Goal: Navigation & Orientation: Find specific page/section

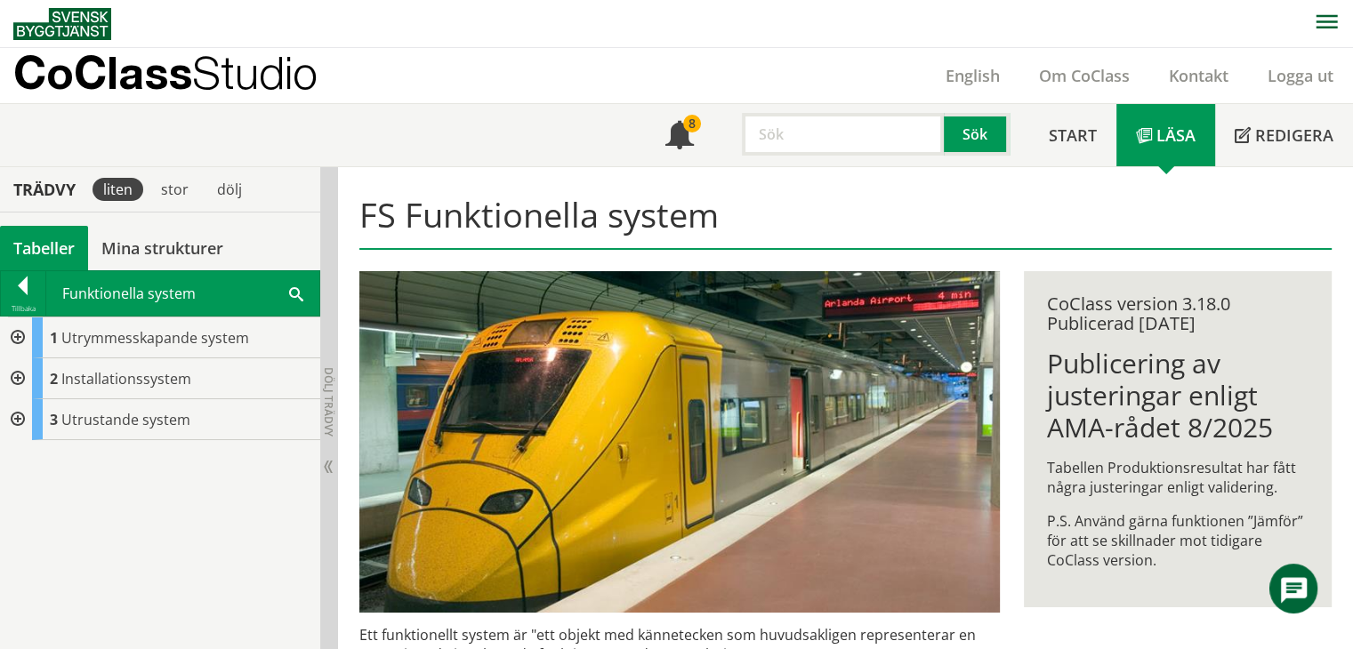
click at [497, 120] on div "Meny 8 Sök Start Läsa" at bounding box center [682, 135] width 1339 height 62
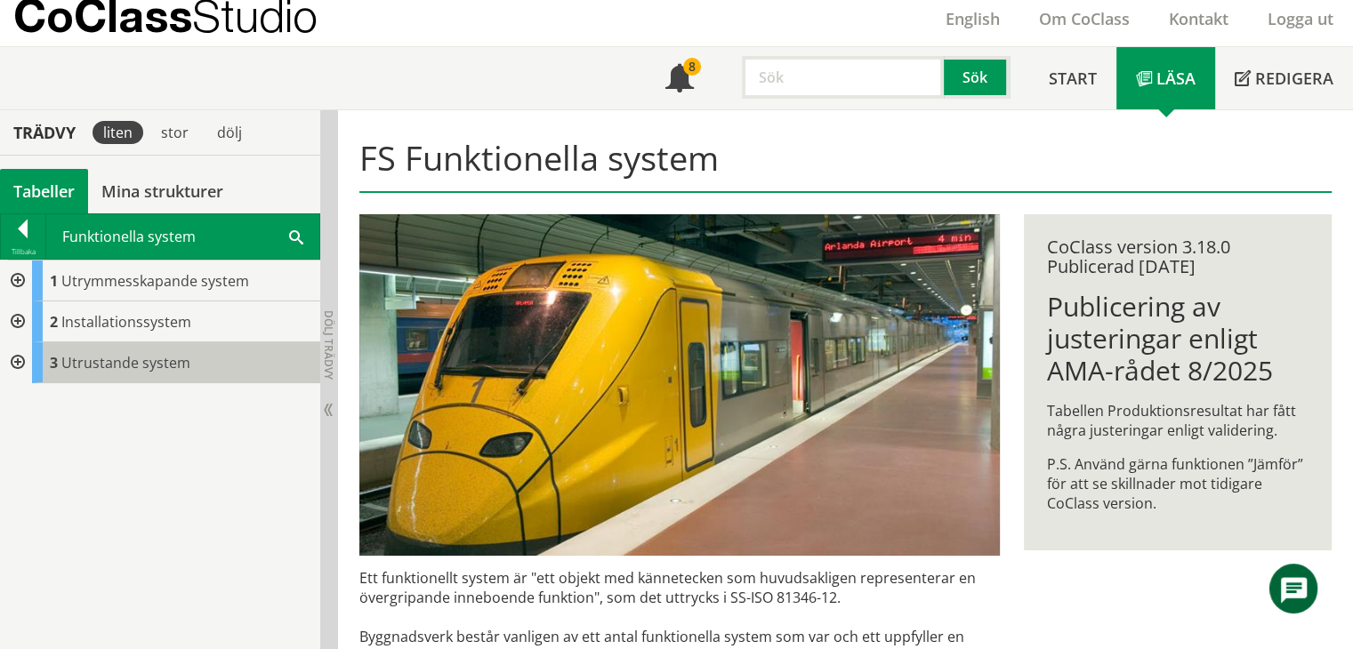
scroll to position [89, 0]
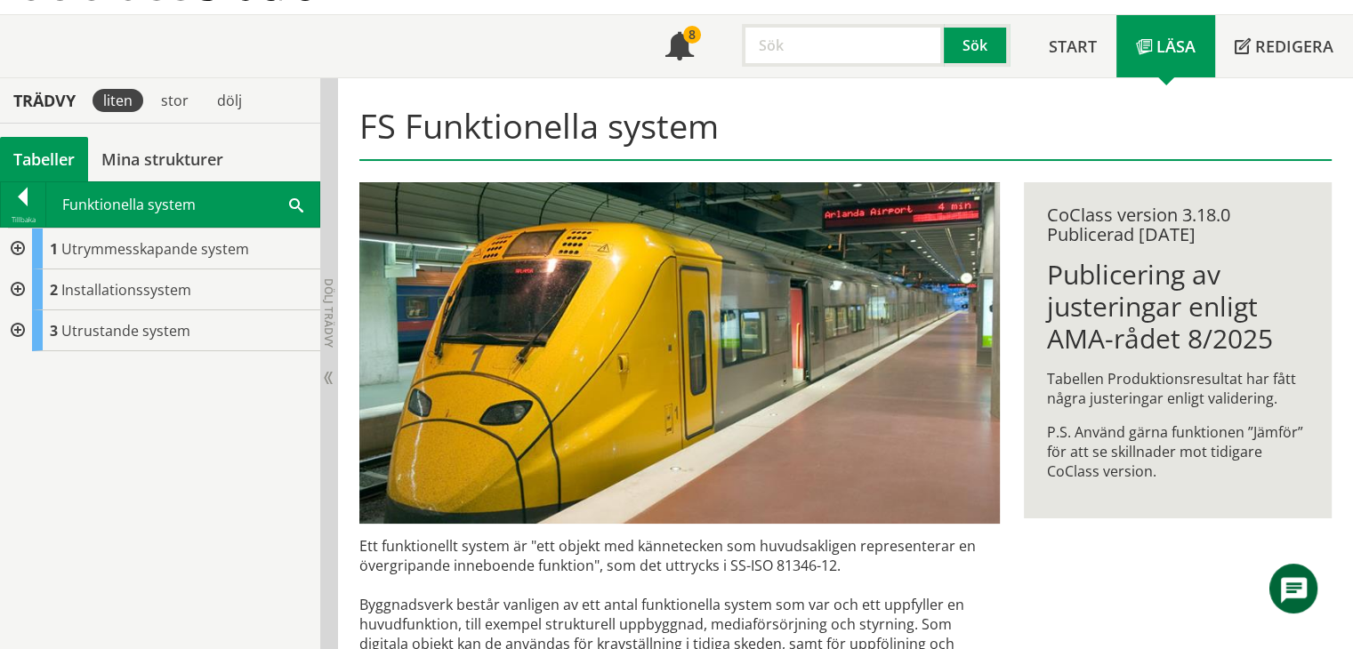
click at [20, 329] on div at bounding box center [16, 330] width 32 height 41
click at [36, 197] on div at bounding box center [23, 200] width 44 height 25
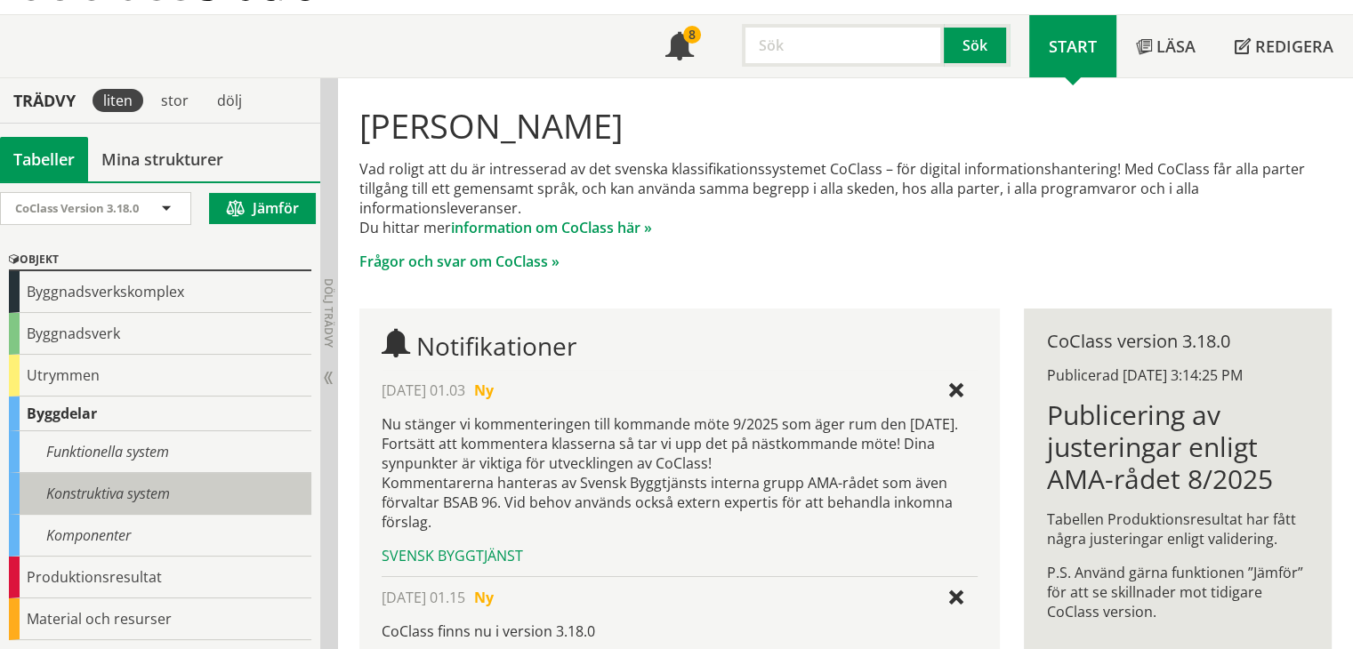
click at [38, 473] on div "Konstruktiva system" at bounding box center [160, 494] width 302 height 42
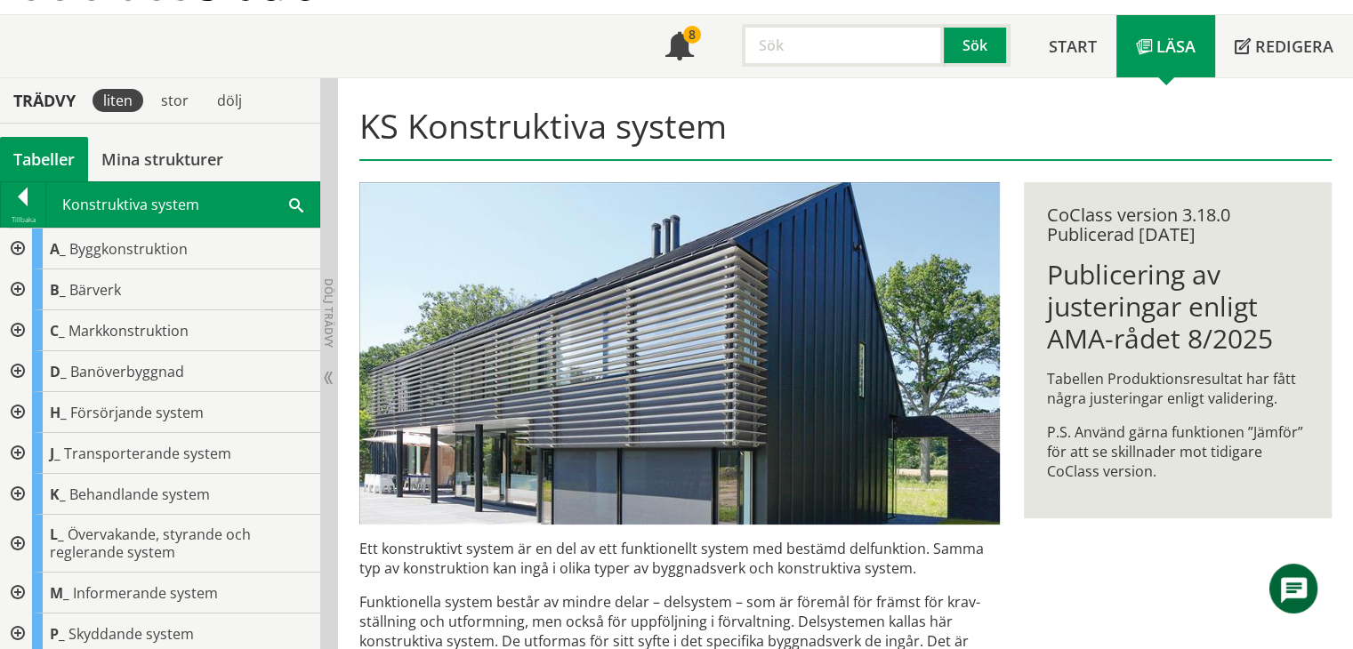
click at [24, 286] on div at bounding box center [16, 289] width 32 height 41
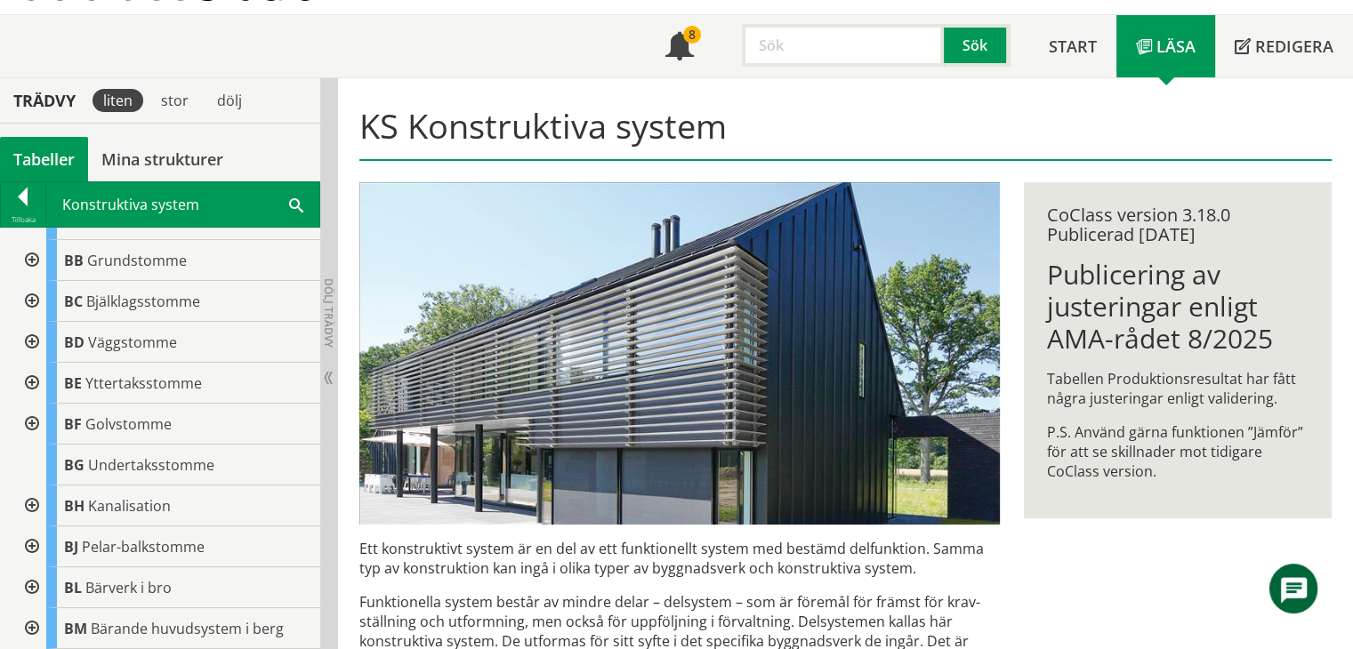
scroll to position [89, 0]
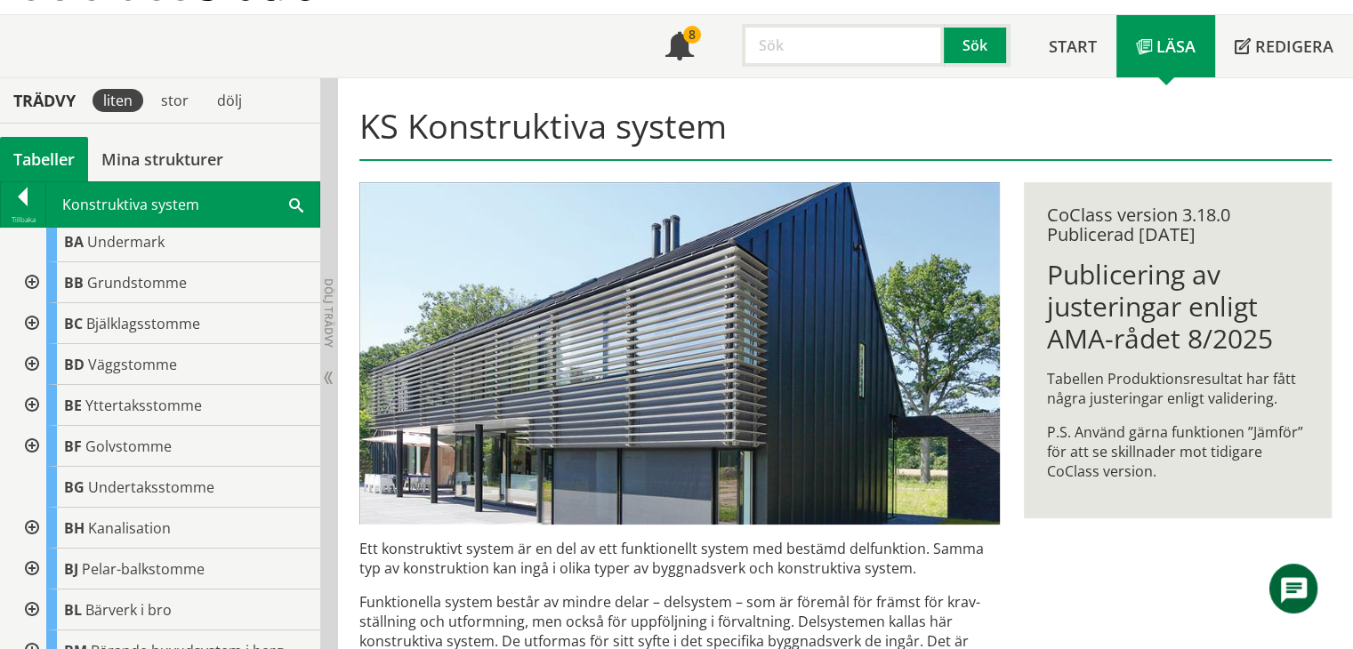
click at [28, 518] on div at bounding box center [30, 528] width 32 height 41
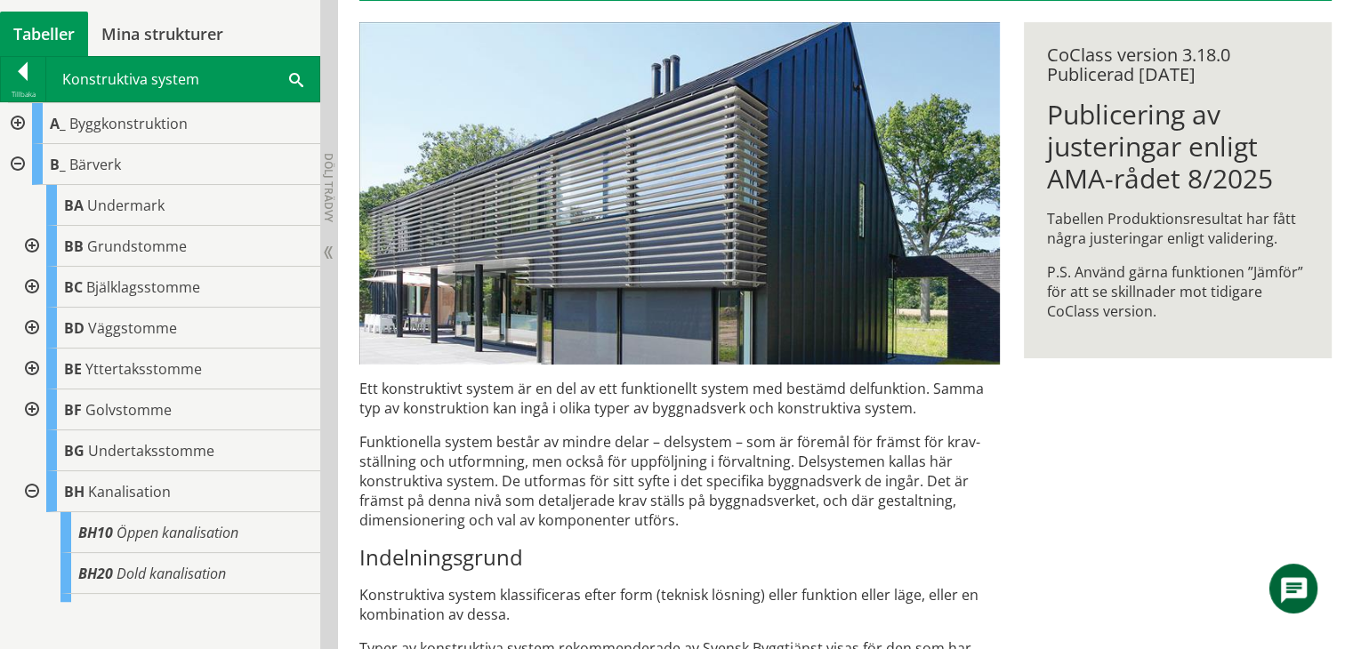
scroll to position [267, 0]
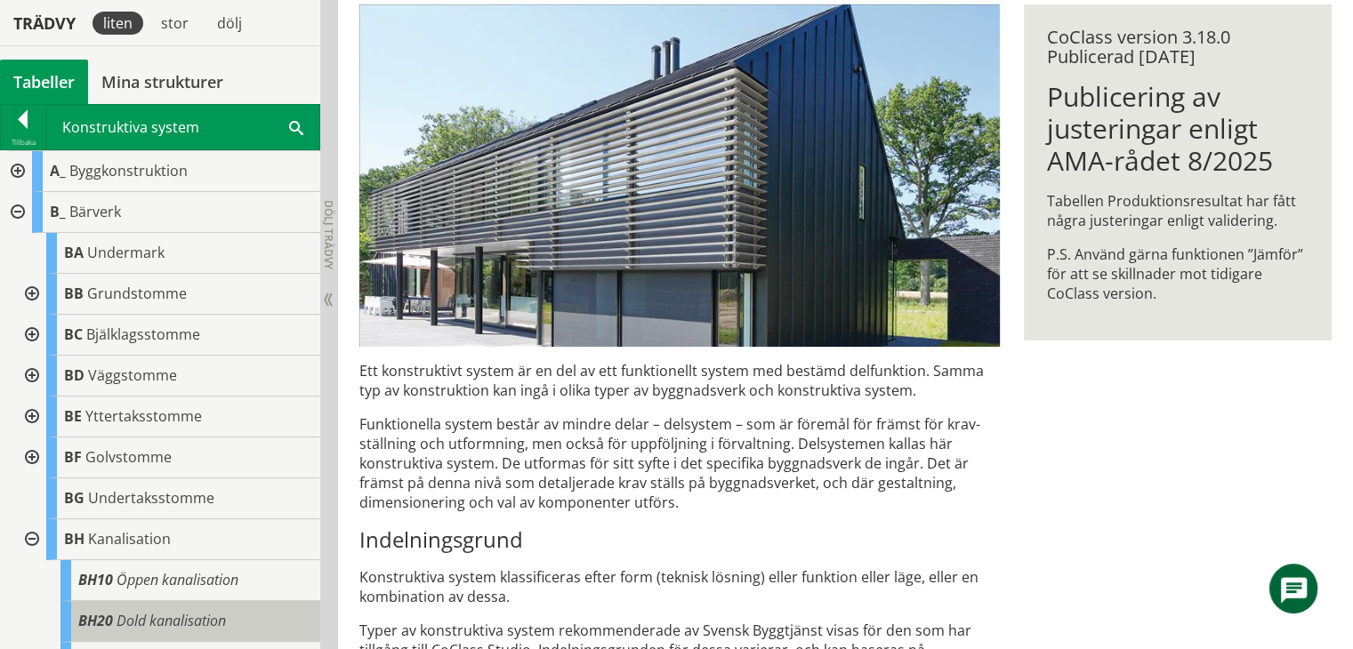
click at [124, 613] on span "Dold kanalisation" at bounding box center [170, 621] width 109 height 20
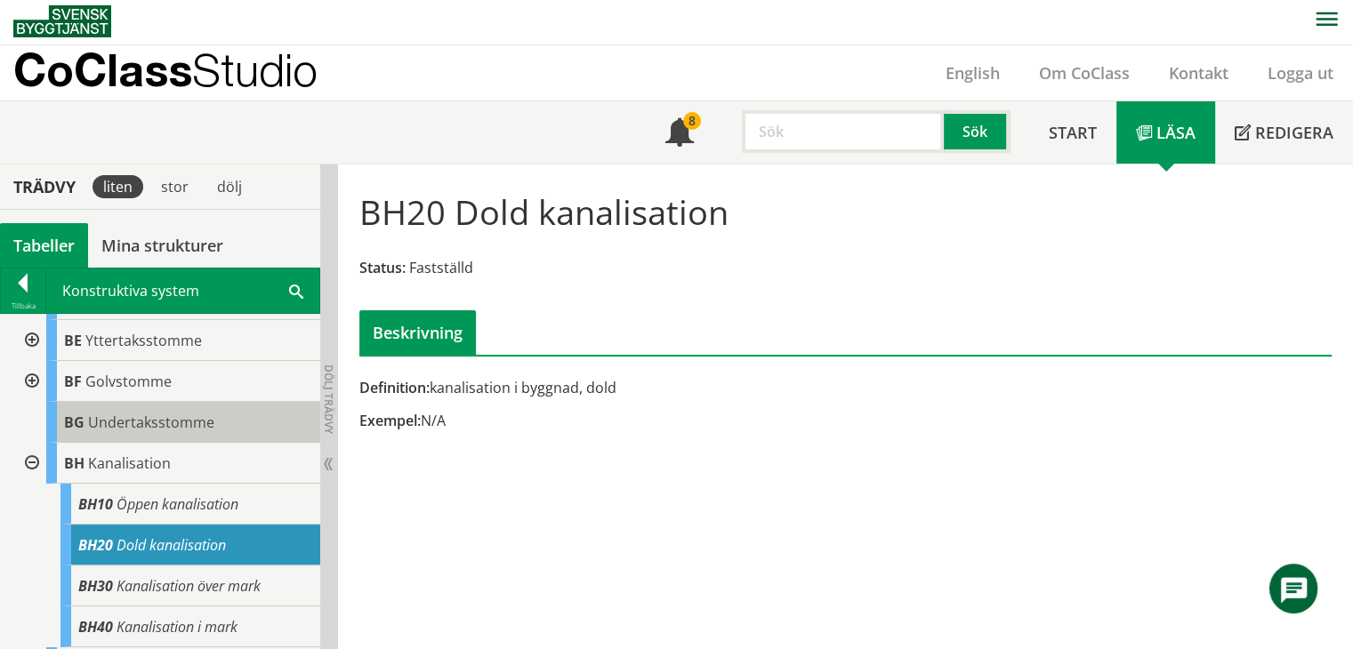
scroll to position [267, 0]
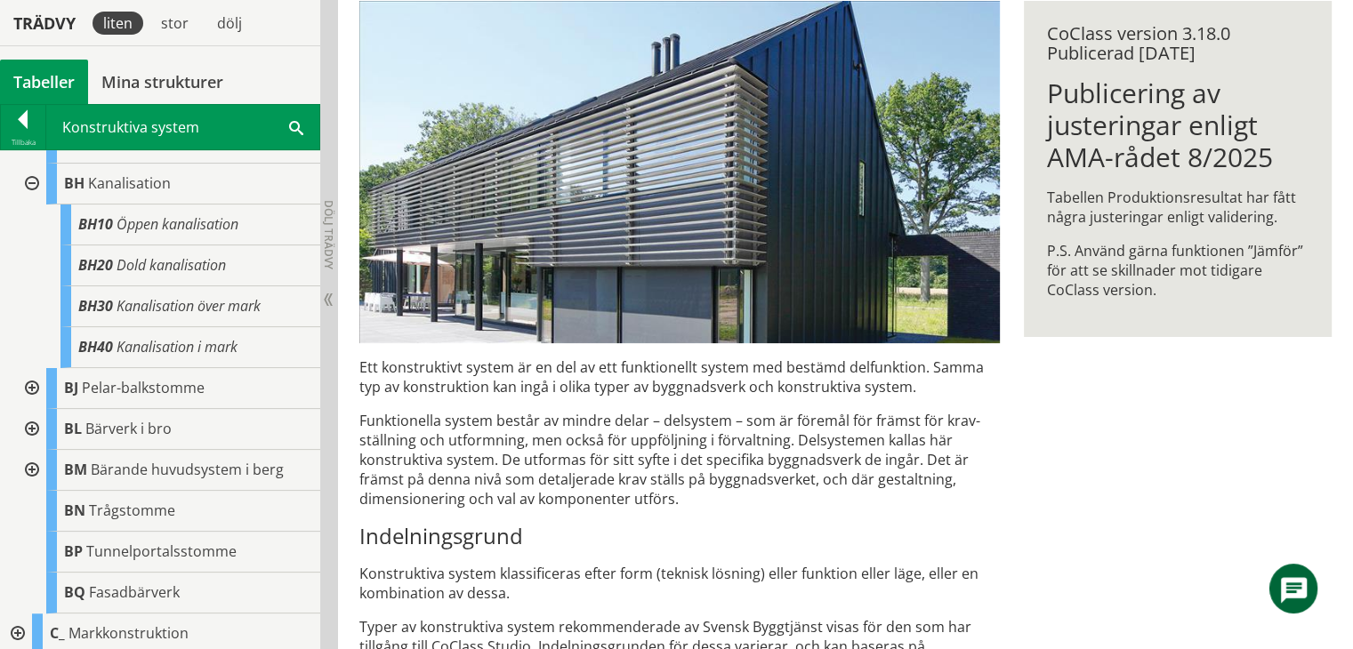
scroll to position [178, 0]
